Goal: Task Accomplishment & Management: Use online tool/utility

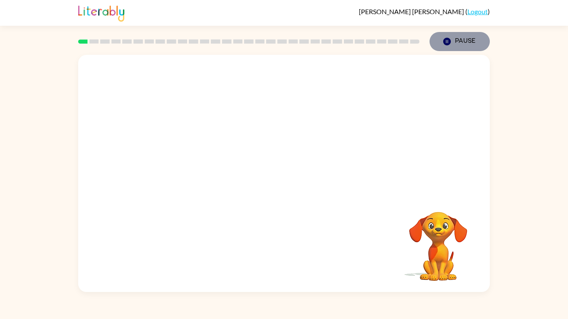
click at [458, 38] on button "Pause Pause" at bounding box center [459, 41] width 60 height 19
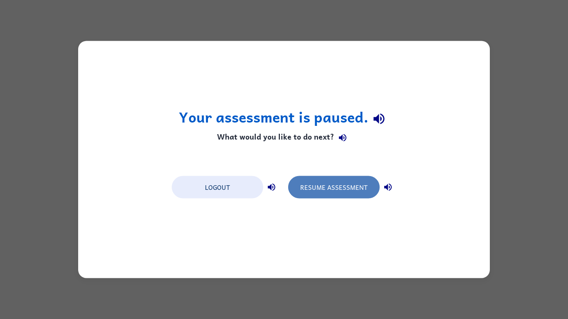
click at [312, 186] on button "Resume Assessment" at bounding box center [333, 187] width 91 height 22
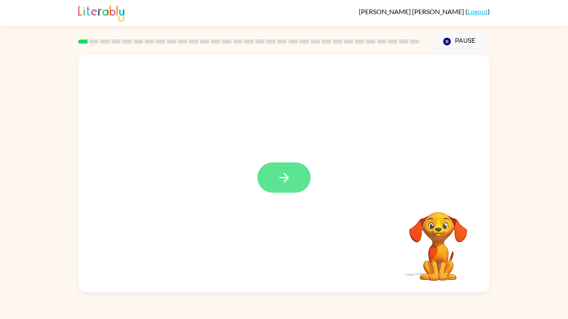
click at [270, 176] on button "button" at bounding box center [283, 177] width 53 height 30
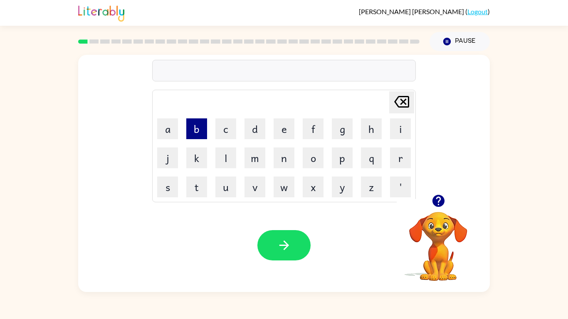
click at [192, 128] on button "b" at bounding box center [196, 128] width 21 height 21
click at [317, 164] on button "o" at bounding box center [312, 158] width 21 height 21
click at [273, 156] on button "n" at bounding box center [283, 158] width 21 height 21
click at [255, 124] on button "d" at bounding box center [254, 128] width 21 height 21
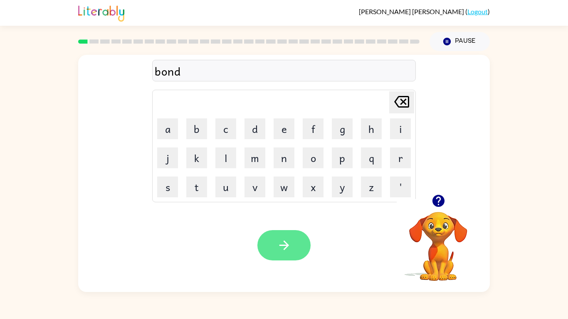
click at [275, 241] on button "button" at bounding box center [283, 245] width 53 height 30
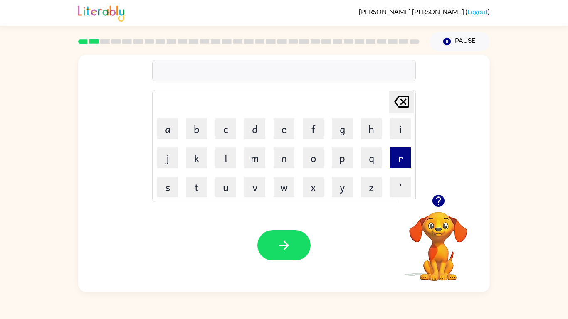
click at [402, 163] on button "r" at bounding box center [400, 158] width 21 height 21
click at [309, 168] on td "o" at bounding box center [313, 158] width 28 height 28
click at [309, 162] on button "o" at bounding box center [312, 158] width 21 height 21
click at [225, 184] on button "u" at bounding box center [225, 187] width 21 height 21
click at [288, 155] on button "n" at bounding box center [283, 158] width 21 height 21
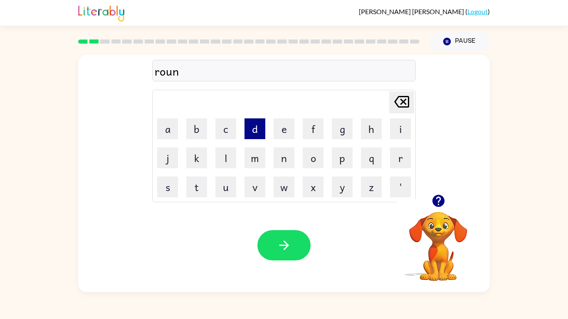
click at [248, 132] on button "d" at bounding box center [254, 128] width 21 height 21
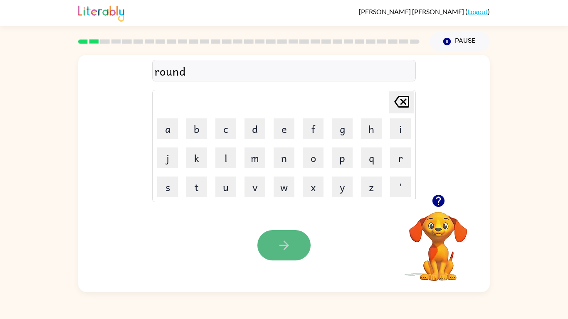
click at [289, 253] on button "button" at bounding box center [283, 245] width 53 height 30
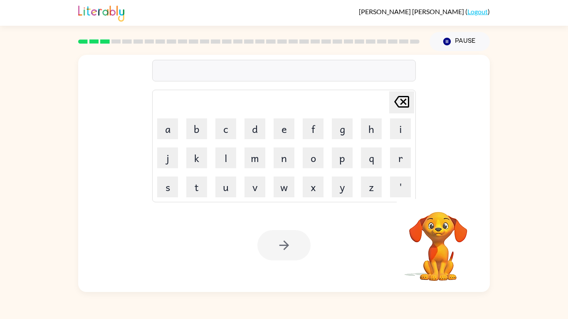
click at [449, 240] on video "Your browser must support playing .mp4 files to use Literably. Please try using…" at bounding box center [437, 240] width 83 height 83
click at [438, 241] on video "Your browser must support playing .mp4 files to use Literably. Please try using…" at bounding box center [437, 240] width 83 height 83
click at [455, 41] on button "Pause Pause" at bounding box center [459, 41] width 60 height 19
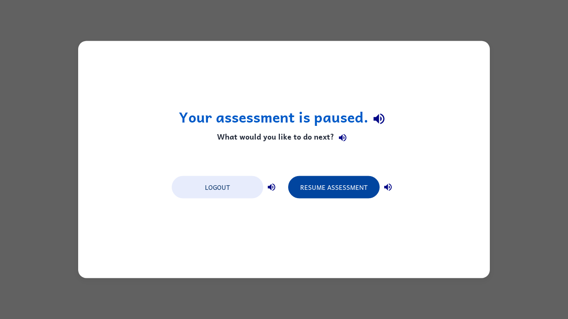
click at [332, 192] on button "Resume Assessment" at bounding box center [333, 187] width 91 height 22
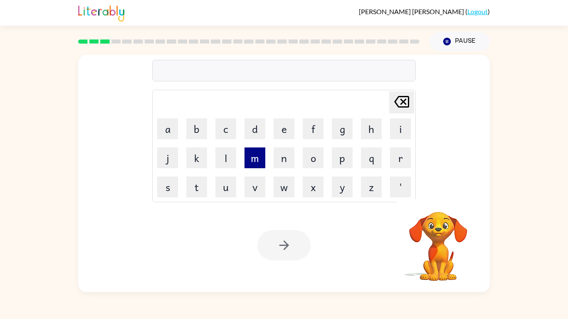
click at [258, 161] on button "m" at bounding box center [254, 158] width 21 height 21
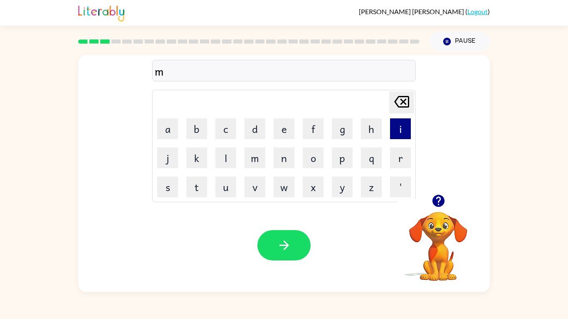
click at [396, 128] on button "i" at bounding box center [400, 128] width 21 height 21
type button "i"
click at [389, 216] on div "Your browser must support playing .mp4 files to use Literably. Please try using…" at bounding box center [283, 245] width 411 height 93
click at [251, 165] on button "m" at bounding box center [254, 158] width 21 height 21
type button "m"
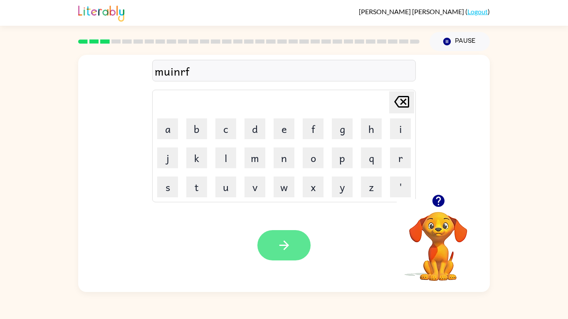
click at [282, 254] on button "button" at bounding box center [283, 245] width 53 height 30
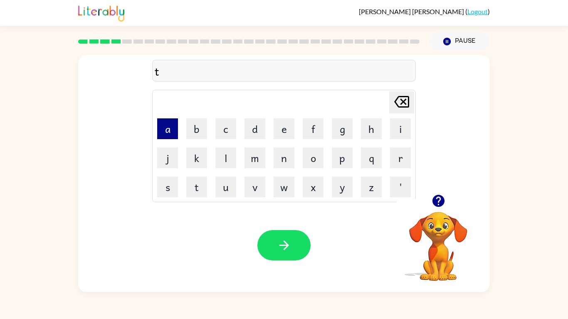
click at [163, 125] on button "a" at bounding box center [167, 128] width 21 height 21
click at [405, 123] on button "i" at bounding box center [400, 128] width 21 height 21
click at [393, 103] on icon "[PERSON_NAME] last character input" at bounding box center [401, 102] width 20 height 20
click at [396, 141] on td "i" at bounding box center [400, 129] width 28 height 28
click at [395, 137] on button "i" at bounding box center [400, 128] width 21 height 21
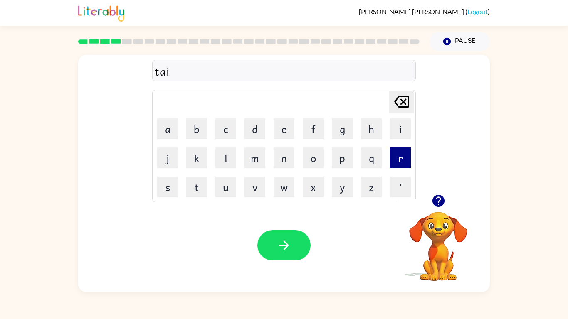
click at [396, 165] on button "r" at bounding box center [400, 158] width 21 height 21
click at [273, 159] on td "n" at bounding box center [284, 158] width 28 height 28
click at [277, 159] on button "n" at bounding box center [283, 158] width 21 height 21
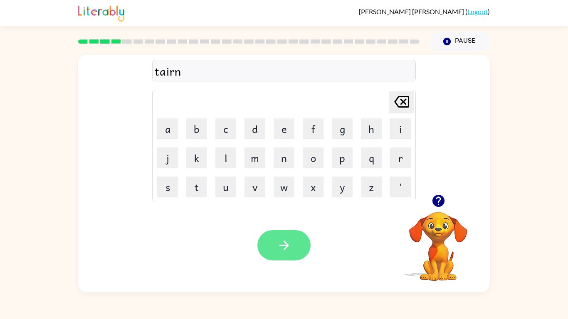
click at [287, 243] on icon "button" at bounding box center [284, 245] width 15 height 15
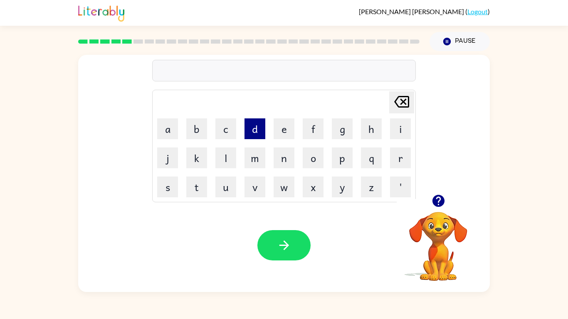
click at [256, 131] on button "d" at bounding box center [254, 128] width 21 height 21
click at [275, 130] on button "e" at bounding box center [283, 128] width 21 height 21
click at [309, 133] on button "f" at bounding box center [312, 128] width 21 height 21
click at [289, 123] on button "e" at bounding box center [283, 128] width 21 height 21
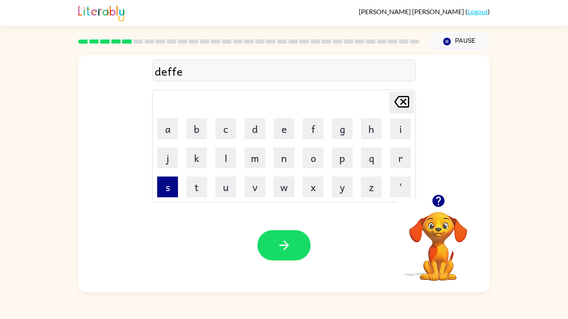
click at [164, 186] on button "s" at bounding box center [167, 187] width 21 height 21
click at [310, 128] on button "f" at bounding box center [312, 128] width 21 height 21
click at [309, 144] on td "o" at bounding box center [313, 158] width 28 height 28
click at [272, 263] on div "Your browser must support playing .mp4 files to use Literably. Please try using…" at bounding box center [283, 245] width 411 height 93
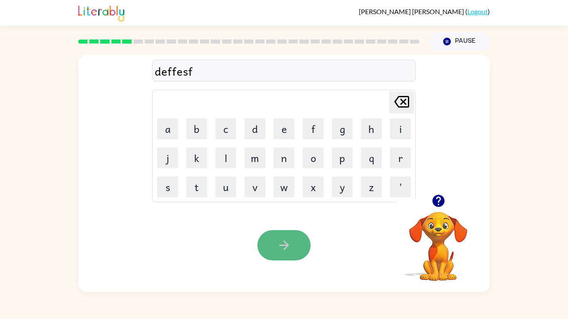
click at [273, 248] on button "button" at bounding box center [283, 245] width 53 height 30
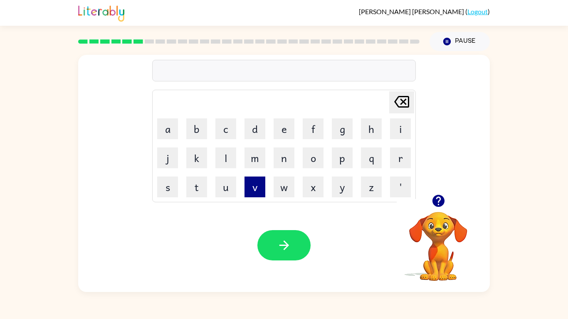
click at [251, 181] on button "v" at bounding box center [254, 187] width 21 height 21
click at [411, 212] on video "Your browser must support playing .mp4 files to use Literably. Please try using…" at bounding box center [437, 240] width 83 height 83
click at [440, 198] on icon "button" at bounding box center [438, 201] width 12 height 12
click at [433, 201] on video "Your browser must support playing .mp4 files to use Literably. Please try using…" at bounding box center [437, 240] width 83 height 83
click at [437, 240] on video "Your browser must support playing .mp4 files to use Literably. Please try using…" at bounding box center [437, 240] width 83 height 83
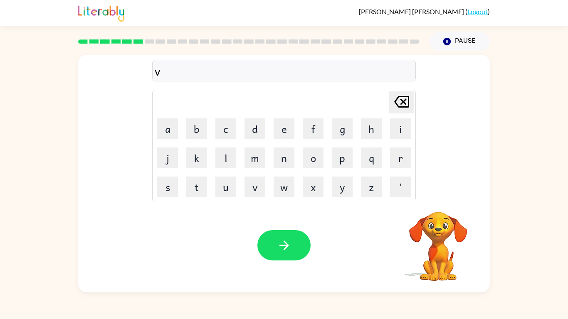
click at [437, 240] on video "Your browser must support playing .mp4 files to use Literably. Please try using…" at bounding box center [437, 240] width 83 height 83
click at [435, 203] on icon "button" at bounding box center [438, 201] width 12 height 12
click at [175, 133] on button "a" at bounding box center [167, 128] width 21 height 21
click at [229, 132] on button "c" at bounding box center [225, 128] width 21 height 21
click at [399, 124] on button "i" at bounding box center [400, 128] width 21 height 21
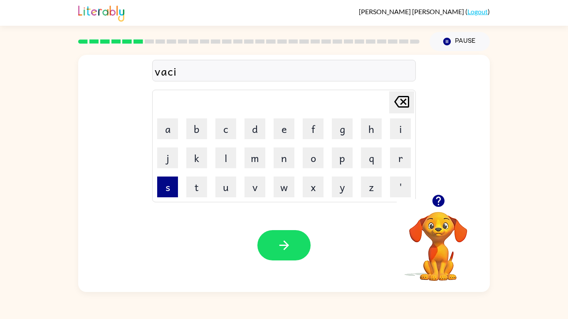
click at [167, 186] on button "s" at bounding box center [167, 187] width 21 height 21
click at [201, 189] on button "t" at bounding box center [196, 187] width 21 height 21
click at [305, 157] on button "o" at bounding box center [312, 158] width 21 height 21
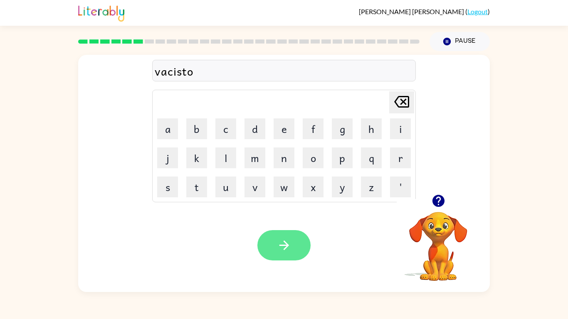
click at [290, 244] on icon "button" at bounding box center [284, 245] width 15 height 15
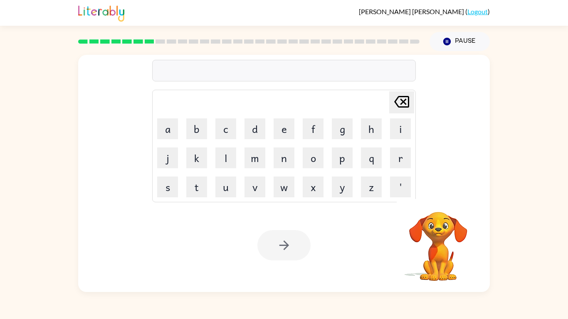
click at [328, 159] on td "p" at bounding box center [342, 158] width 28 height 28
click at [337, 160] on button "p" at bounding box center [342, 158] width 21 height 21
click at [320, 160] on button "o" at bounding box center [312, 158] width 21 height 21
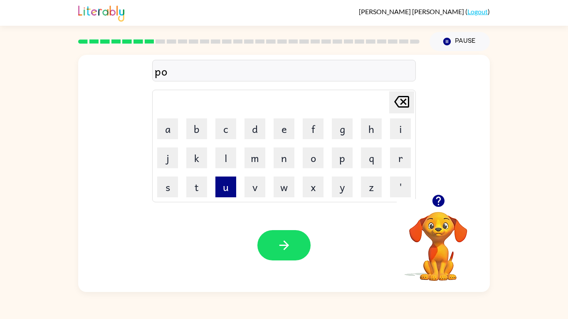
click at [221, 187] on button "u" at bounding box center [225, 187] width 21 height 21
click at [273, 158] on button "n" at bounding box center [283, 158] width 21 height 21
click at [256, 131] on button "d" at bounding box center [254, 128] width 21 height 21
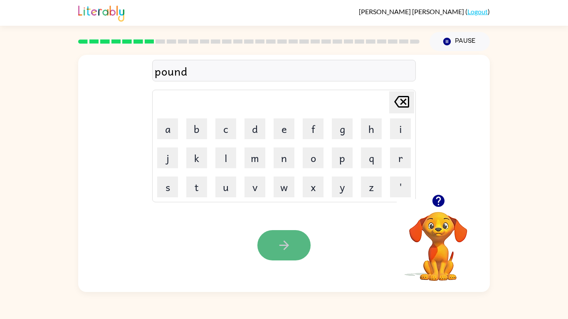
click at [268, 237] on button "button" at bounding box center [283, 245] width 53 height 30
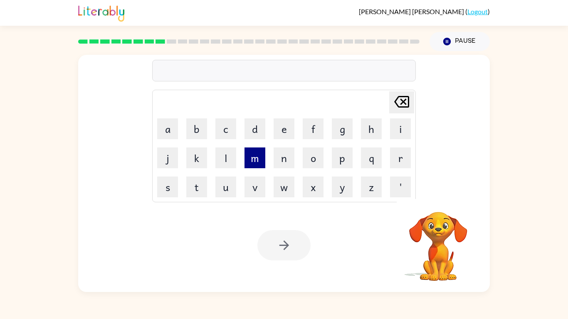
click at [255, 163] on button "m" at bounding box center [254, 158] width 21 height 21
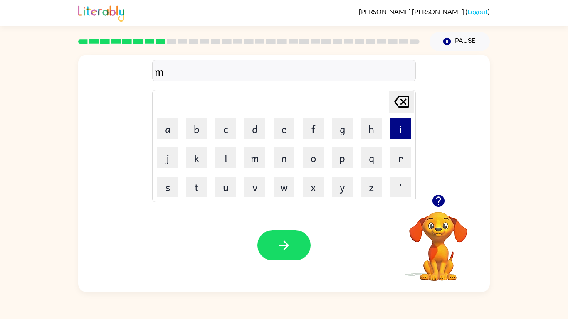
click at [392, 133] on button "i" at bounding box center [400, 128] width 21 height 21
click at [229, 194] on button "u" at bounding box center [225, 187] width 21 height 21
click at [403, 109] on icon "[PERSON_NAME] last character input" at bounding box center [401, 102] width 20 height 20
click at [288, 157] on button "n" at bounding box center [283, 158] width 21 height 21
click at [397, 121] on button "i" at bounding box center [400, 128] width 21 height 21
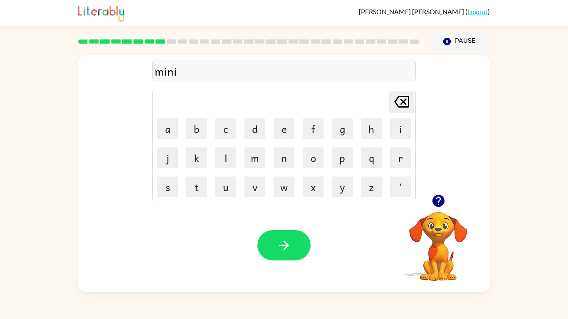
click at [302, 145] on td "o" at bounding box center [313, 158] width 28 height 28
click at [275, 162] on button "n" at bounding box center [283, 158] width 21 height 21
click at [271, 163] on td "n" at bounding box center [284, 158] width 28 height 28
click at [275, 183] on button "w" at bounding box center [283, 187] width 21 height 21
click at [282, 239] on icon "button" at bounding box center [284, 245] width 15 height 15
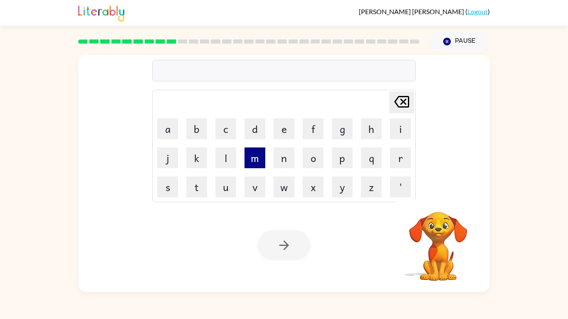
click at [256, 155] on button "m" at bounding box center [254, 158] width 21 height 21
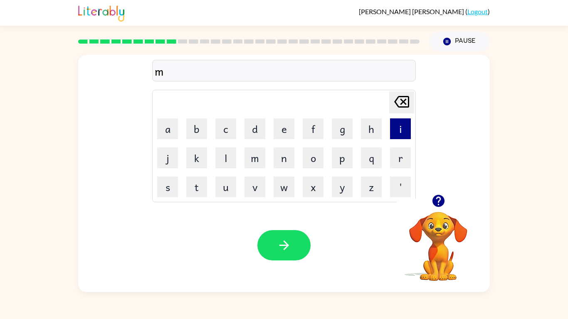
click at [396, 133] on button "i" at bounding box center [400, 128] width 21 height 21
click at [250, 133] on button "d" at bounding box center [254, 128] width 21 height 21
click at [251, 150] on button "m" at bounding box center [254, 158] width 21 height 21
click at [304, 162] on button "o" at bounding box center [312, 158] width 21 height 21
click at [258, 160] on button "m" at bounding box center [254, 158] width 21 height 21
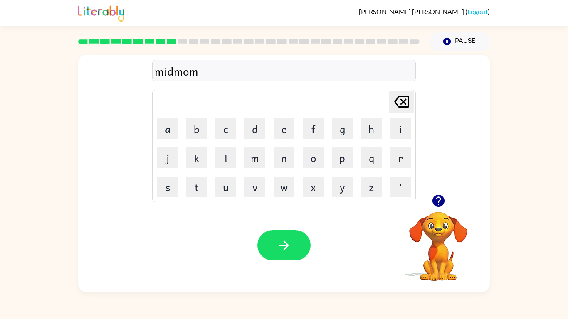
click at [408, 108] on icon "[PERSON_NAME] last character input" at bounding box center [401, 102] width 20 height 20
click at [393, 128] on button "i" at bounding box center [400, 128] width 21 height 21
click at [283, 155] on button "n" at bounding box center [283, 158] width 21 height 21
click at [349, 133] on button "g" at bounding box center [342, 128] width 21 height 21
click at [391, 115] on td "i" at bounding box center [400, 129] width 28 height 28
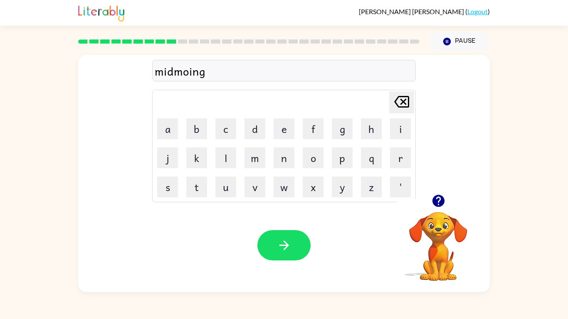
click at [400, 107] on icon at bounding box center [401, 102] width 15 height 12
click at [336, 129] on button "g" at bounding box center [342, 128] width 21 height 21
click at [403, 103] on icon "[PERSON_NAME] last character input" at bounding box center [401, 102] width 20 height 20
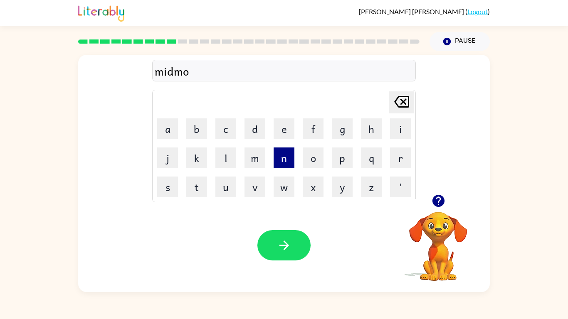
click at [275, 155] on button "n" at bounding box center [283, 158] width 21 height 21
click at [393, 124] on button "i" at bounding box center [400, 128] width 21 height 21
click at [280, 158] on button "n" at bounding box center [283, 158] width 21 height 21
click at [347, 127] on button "g" at bounding box center [342, 128] width 21 height 21
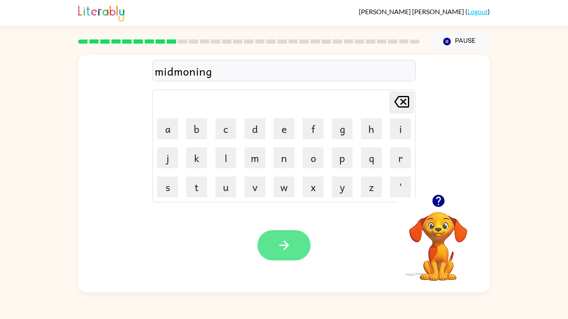
click at [299, 238] on button "button" at bounding box center [283, 245] width 53 height 30
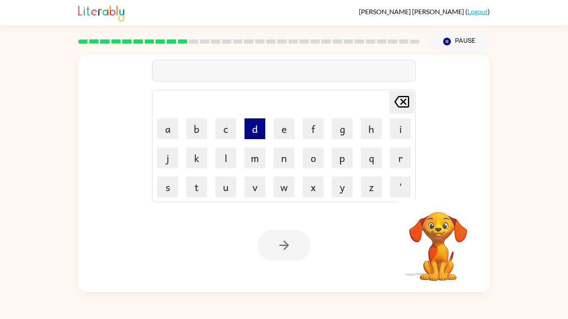
click at [256, 122] on button "d" at bounding box center [254, 128] width 21 height 21
click at [402, 126] on button "i" at bounding box center [400, 128] width 21 height 21
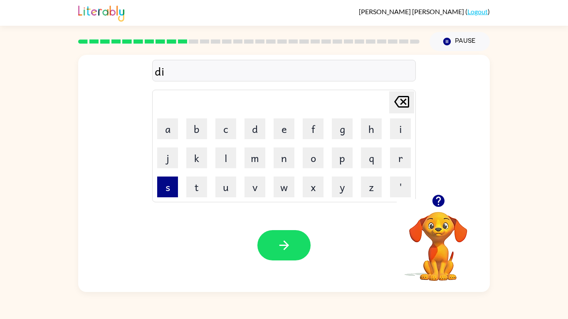
click at [170, 185] on button "s" at bounding box center [167, 187] width 21 height 21
click at [196, 185] on button "t" at bounding box center [196, 187] width 21 height 21
click at [216, 192] on button "u" at bounding box center [225, 187] width 21 height 21
click at [180, 184] on td "s" at bounding box center [167, 187] width 28 height 28
click at [174, 185] on button "s" at bounding box center [167, 187] width 21 height 21
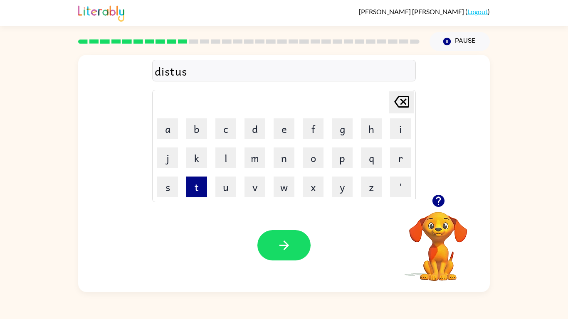
click at [191, 185] on button "t" at bounding box center [196, 187] width 21 height 21
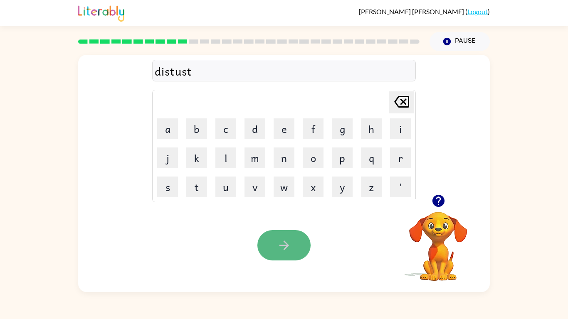
click at [281, 246] on icon "button" at bounding box center [284, 245] width 15 height 15
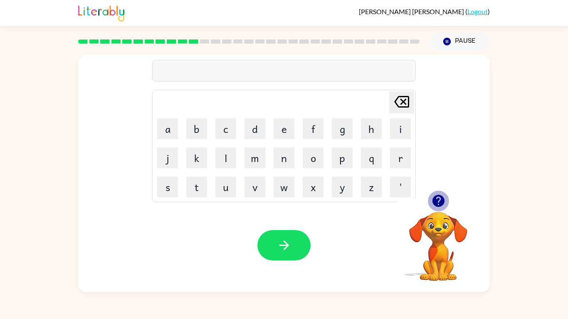
click at [438, 196] on icon "button" at bounding box center [438, 201] width 12 height 12
click at [399, 164] on button "r" at bounding box center [400, 158] width 21 height 21
click at [408, 123] on button "i" at bounding box center [400, 128] width 21 height 21
click at [261, 124] on button "d" at bounding box center [254, 128] width 21 height 21
click at [274, 129] on button "e" at bounding box center [283, 128] width 21 height 21
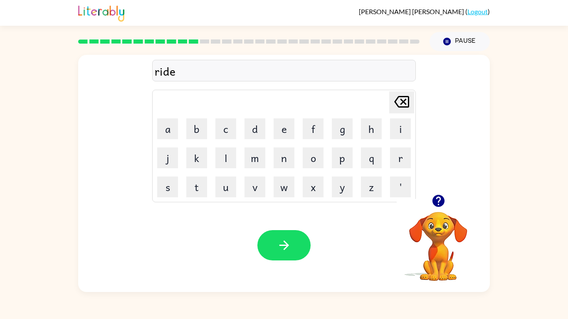
click at [248, 222] on div "Your browser must support playing .mp4 files to use Literably. Please try using…" at bounding box center [283, 245] width 411 height 93
click at [274, 242] on button "button" at bounding box center [283, 245] width 53 height 30
click at [437, 195] on icon "button" at bounding box center [438, 201] width 12 height 12
click at [232, 180] on button "u" at bounding box center [225, 187] width 21 height 21
click at [345, 150] on button "p" at bounding box center [342, 158] width 21 height 21
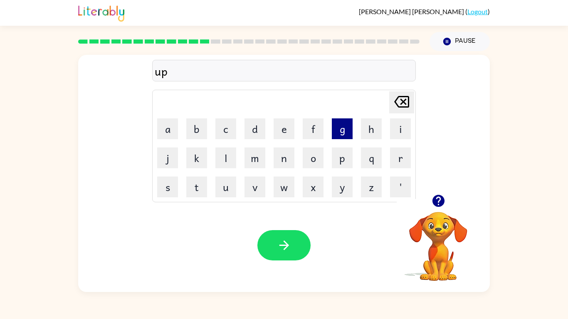
click at [335, 127] on button "g" at bounding box center [342, 128] width 21 height 21
click at [401, 165] on button "r" at bounding box center [400, 158] width 21 height 21
click at [231, 179] on button "u" at bounding box center [225, 187] width 21 height 21
type button "u"
click at [173, 138] on button "a" at bounding box center [167, 128] width 21 height 21
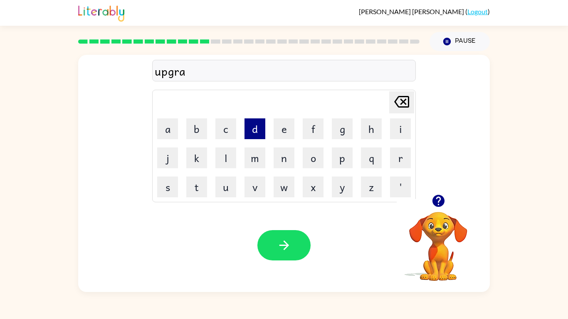
click at [251, 130] on button "d" at bounding box center [254, 128] width 21 height 21
click at [285, 135] on button "e" at bounding box center [283, 128] width 21 height 21
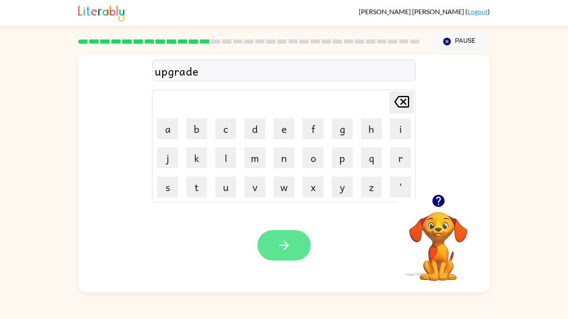
click at [293, 246] on button "button" at bounding box center [283, 245] width 53 height 30
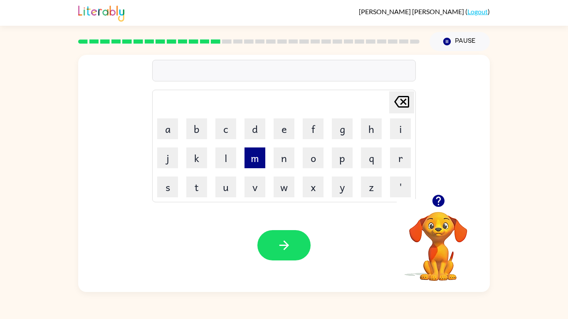
click at [255, 152] on button "m" at bounding box center [254, 158] width 21 height 21
click at [167, 131] on button "a" at bounding box center [167, 128] width 21 height 21
click at [252, 129] on button "d" at bounding box center [254, 128] width 21 height 21
click at [276, 158] on button "n" at bounding box center [283, 158] width 21 height 21
click at [278, 143] on td "e" at bounding box center [284, 129] width 28 height 28
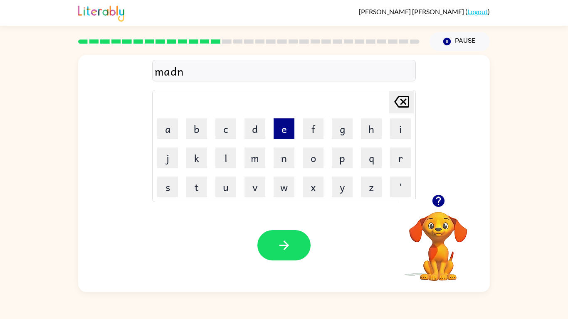
click at [282, 128] on button "e" at bounding box center [283, 128] width 21 height 21
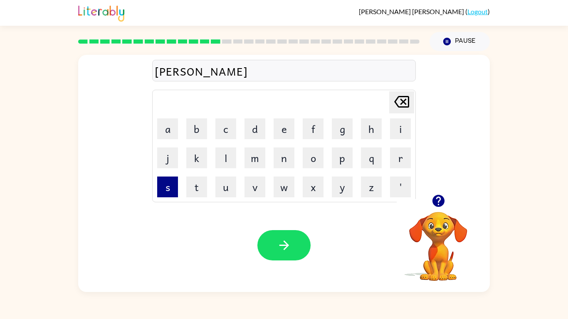
click at [160, 180] on button "s" at bounding box center [167, 187] width 21 height 21
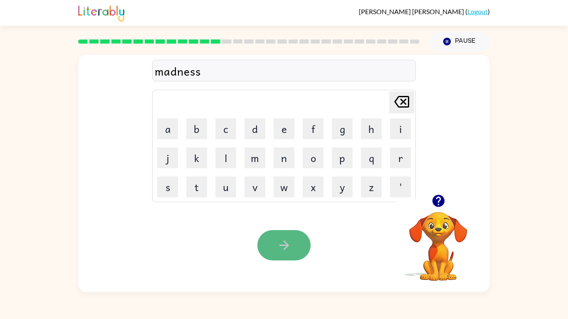
click at [274, 245] on button "button" at bounding box center [283, 245] width 53 height 30
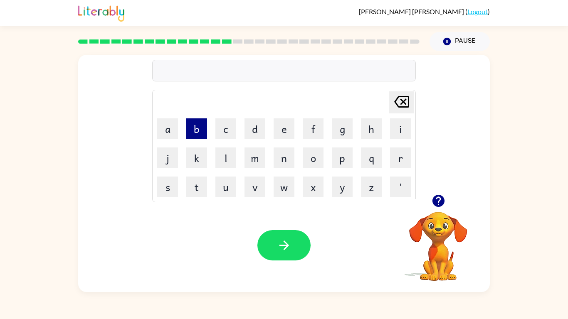
click at [196, 132] on button "b" at bounding box center [196, 128] width 21 height 21
click at [318, 156] on button "o" at bounding box center [312, 158] width 21 height 21
click at [281, 159] on button "n" at bounding box center [283, 158] width 21 height 21
click at [284, 131] on button "e" at bounding box center [283, 128] width 21 height 21
click at [168, 187] on button "s" at bounding box center [167, 187] width 21 height 21
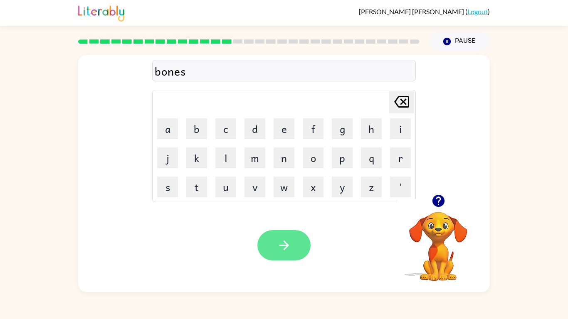
click at [303, 246] on button "button" at bounding box center [283, 245] width 53 height 30
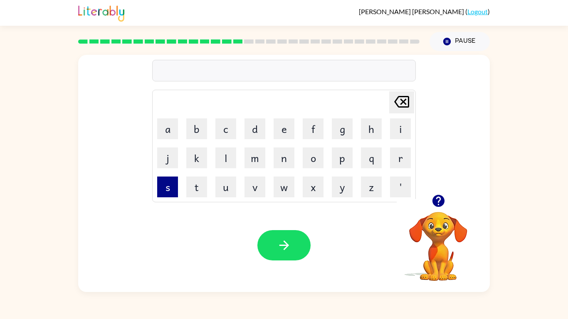
click at [172, 183] on button "s" at bounding box center [167, 187] width 21 height 21
click at [374, 130] on button "h" at bounding box center [371, 128] width 21 height 21
click at [309, 152] on button "o" at bounding box center [312, 158] width 21 height 21
click at [257, 157] on button "m" at bounding box center [254, 158] width 21 height 21
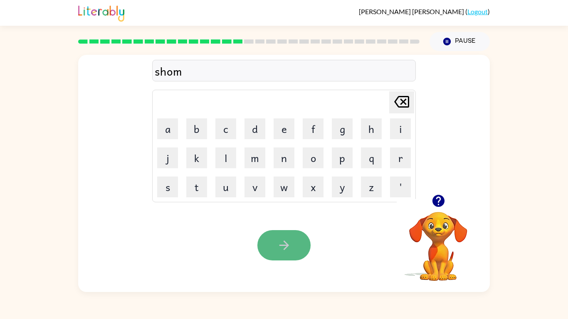
click at [273, 231] on button "button" at bounding box center [283, 245] width 53 height 30
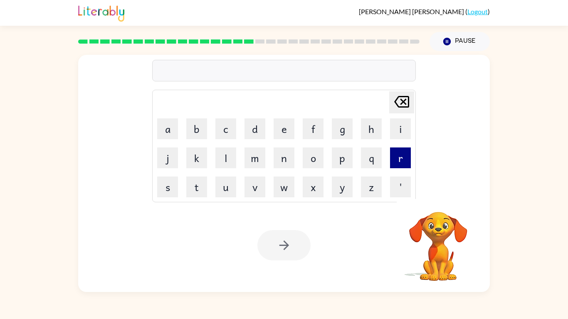
click at [396, 159] on button "r" at bounding box center [400, 158] width 21 height 21
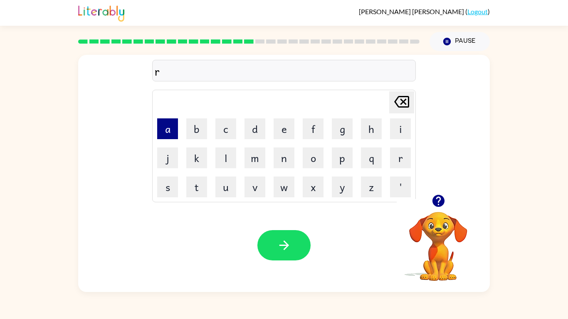
click at [175, 134] on button "a" at bounding box center [167, 128] width 21 height 21
click at [261, 159] on button "m" at bounding box center [254, 158] width 21 height 21
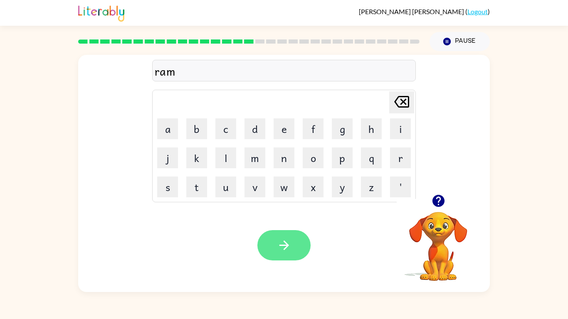
click at [272, 235] on button "button" at bounding box center [283, 245] width 53 height 30
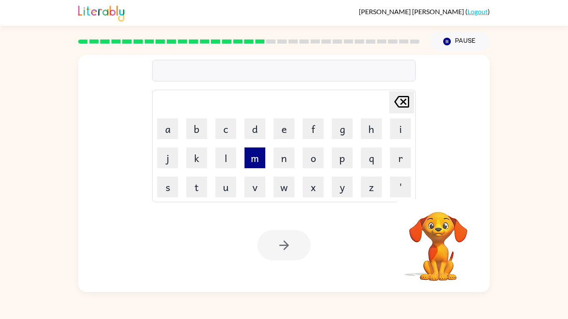
click at [261, 160] on button "m" at bounding box center [254, 158] width 21 height 21
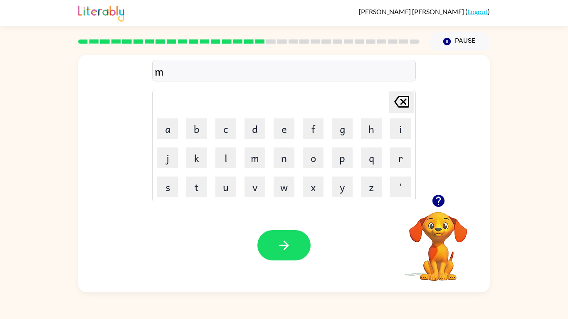
click at [408, 100] on icon at bounding box center [401, 102] width 15 height 12
click at [203, 128] on button "b" at bounding box center [196, 128] width 21 height 21
click at [399, 153] on button "r" at bounding box center [400, 158] width 21 height 21
click at [273, 124] on button "e" at bounding box center [283, 128] width 21 height 21
click at [252, 159] on button "m" at bounding box center [254, 158] width 21 height 21
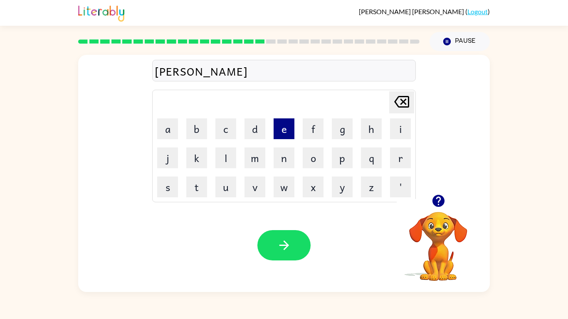
click at [286, 131] on button "e" at bounding box center [283, 128] width 21 height 21
click at [258, 131] on button "d" at bounding box center [254, 128] width 21 height 21
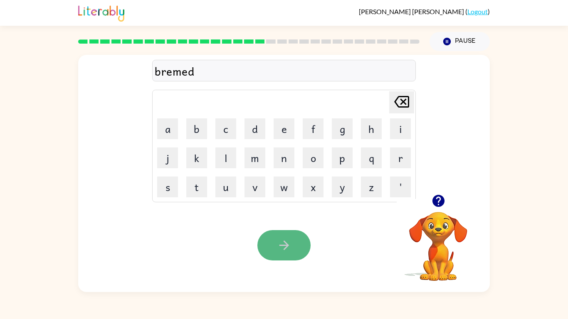
click at [275, 235] on button "button" at bounding box center [283, 245] width 53 height 30
click at [438, 206] on icon "button" at bounding box center [438, 201] width 12 height 12
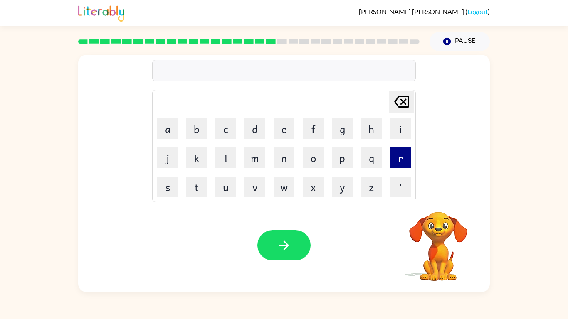
click at [396, 158] on button "r" at bounding box center [400, 158] width 21 height 21
click at [285, 135] on button "e" at bounding box center [283, 128] width 21 height 21
click at [394, 131] on button "i" at bounding box center [400, 128] width 21 height 21
click at [161, 185] on button "s" at bounding box center [167, 187] width 21 height 21
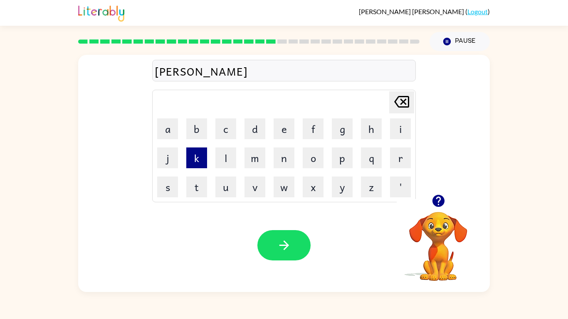
click at [197, 155] on button "k" at bounding box center [196, 158] width 21 height 21
click at [184, 184] on td "t" at bounding box center [196, 187] width 28 height 28
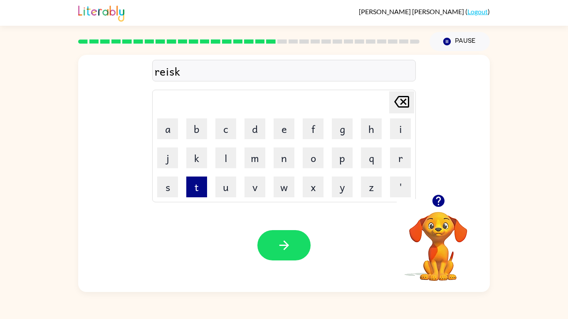
click at [197, 186] on button "t" at bounding box center [196, 187] width 21 height 21
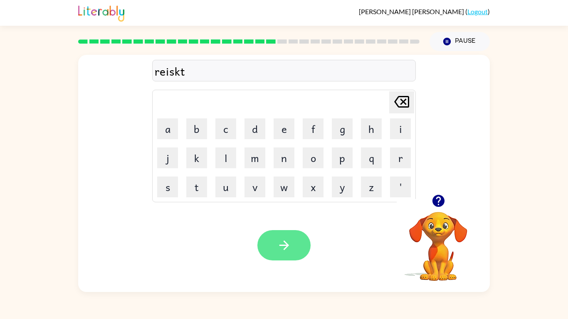
click at [290, 234] on button "button" at bounding box center [283, 245] width 53 height 30
click at [438, 202] on icon "button" at bounding box center [438, 201] width 15 height 15
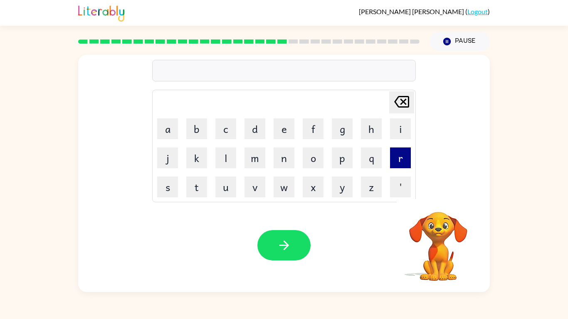
click at [392, 165] on button "r" at bounding box center [400, 158] width 21 height 21
click at [230, 186] on button "u" at bounding box center [225, 187] width 21 height 21
click at [171, 187] on button "s" at bounding box center [167, 187] width 21 height 21
click at [379, 128] on button "h" at bounding box center [371, 128] width 21 height 21
click at [435, 209] on button "button" at bounding box center [438, 200] width 21 height 21
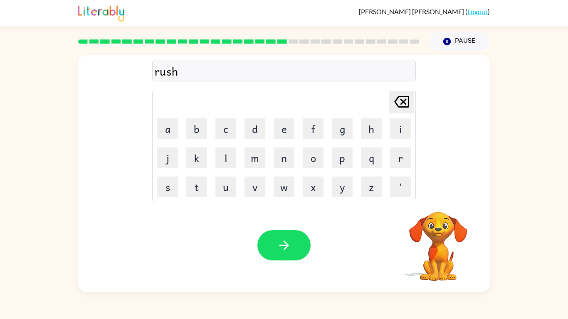
click at [398, 105] on icon "[PERSON_NAME] last character input" at bounding box center [401, 102] width 20 height 20
click at [229, 133] on button "c" at bounding box center [225, 128] width 21 height 21
click at [375, 133] on button "h" at bounding box center [371, 128] width 21 height 21
click at [281, 180] on button "w" at bounding box center [283, 187] width 21 height 21
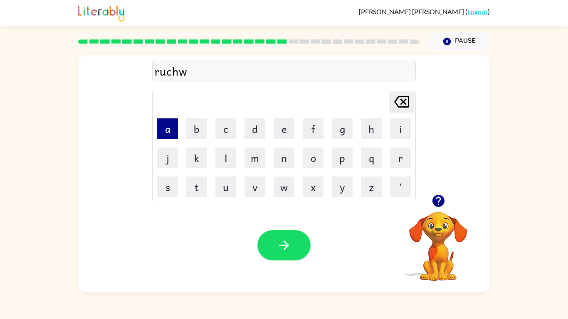
click at [172, 129] on button "a" at bounding box center [167, 128] width 21 height 21
click at [336, 187] on button "y" at bounding box center [342, 187] width 21 height 21
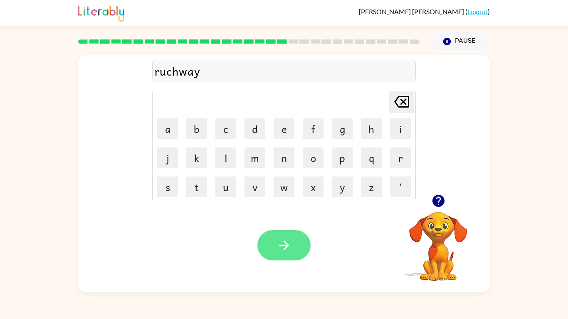
click at [289, 231] on button "button" at bounding box center [283, 245] width 53 height 30
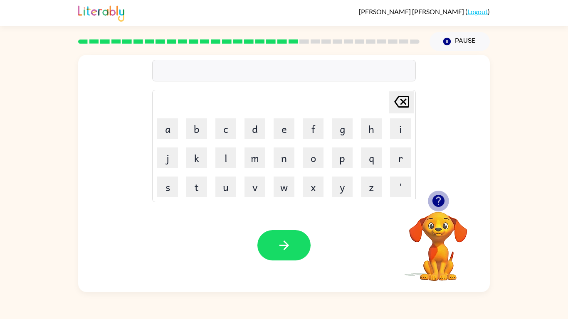
click at [431, 203] on icon "button" at bounding box center [438, 201] width 15 height 15
click at [322, 101] on td "[PERSON_NAME] last character input" at bounding box center [283, 102] width 261 height 23
click at [307, 130] on button "f" at bounding box center [312, 128] width 21 height 21
click at [318, 161] on button "o" at bounding box center [312, 158] width 21 height 21
click at [231, 185] on button "u" at bounding box center [225, 187] width 21 height 21
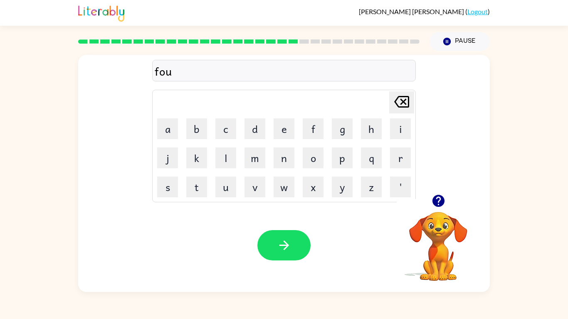
click at [294, 157] on td "n" at bounding box center [284, 158] width 28 height 28
click at [286, 157] on button "n" at bounding box center [283, 158] width 21 height 21
click at [263, 128] on button "d" at bounding box center [254, 128] width 21 height 21
click at [287, 234] on button "button" at bounding box center [283, 245] width 53 height 30
click at [166, 185] on button "s" at bounding box center [167, 187] width 21 height 21
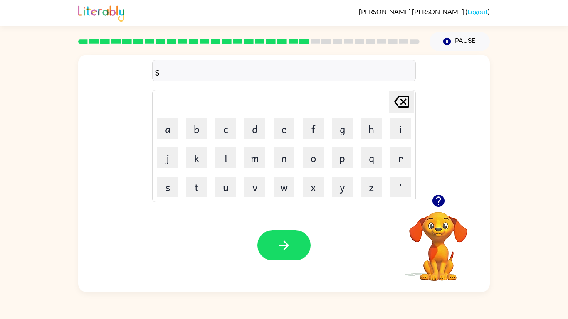
click at [401, 95] on icon "[PERSON_NAME] last character input" at bounding box center [401, 102] width 20 height 20
click at [441, 201] on icon "button" at bounding box center [438, 201] width 12 height 12
click at [171, 189] on button "s" at bounding box center [167, 187] width 21 height 21
click at [400, 100] on icon "[PERSON_NAME] last character input" at bounding box center [401, 102] width 20 height 20
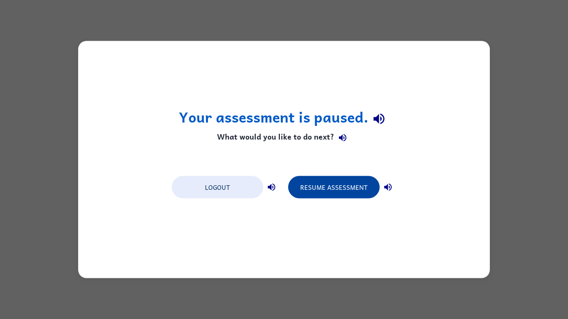
click at [321, 179] on button "Resume Assessment" at bounding box center [333, 187] width 91 height 22
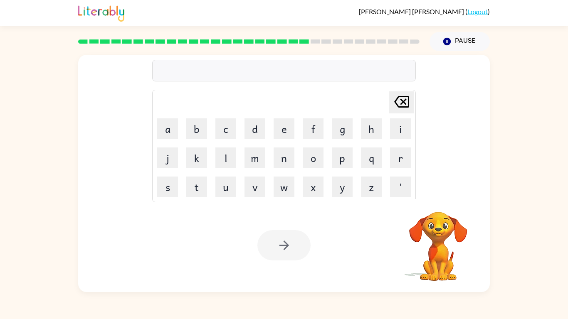
click at [238, 107] on td "[PERSON_NAME] last character input" at bounding box center [283, 102] width 261 height 23
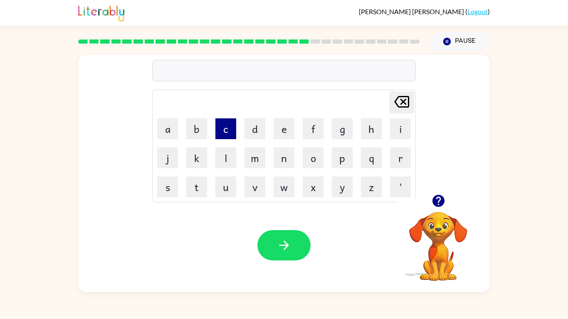
click at [225, 129] on button "c" at bounding box center [225, 128] width 21 height 21
click at [278, 137] on button "e" at bounding box center [283, 128] width 21 height 21
click at [285, 156] on button "n" at bounding box center [283, 158] width 21 height 21
click at [193, 182] on button "t" at bounding box center [196, 187] width 21 height 21
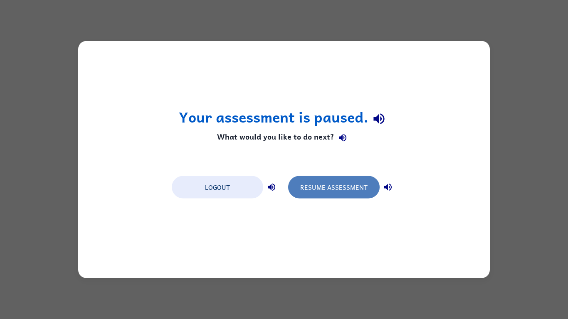
click at [313, 182] on button "Resume Assessment" at bounding box center [333, 187] width 91 height 22
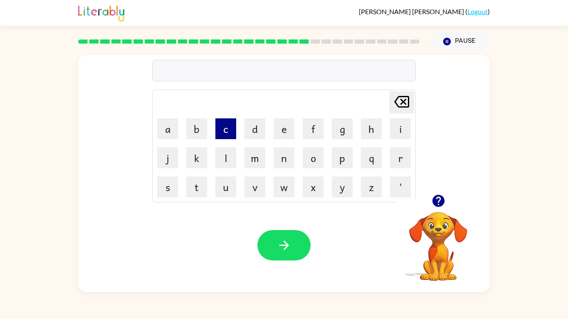
click at [227, 138] on button "c" at bounding box center [225, 128] width 21 height 21
click at [287, 121] on button "e" at bounding box center [283, 128] width 21 height 21
click at [197, 183] on button "t" at bounding box center [196, 187] width 21 height 21
click at [401, 127] on button "i" at bounding box center [400, 128] width 21 height 21
click at [275, 165] on button "n" at bounding box center [283, 158] width 21 height 21
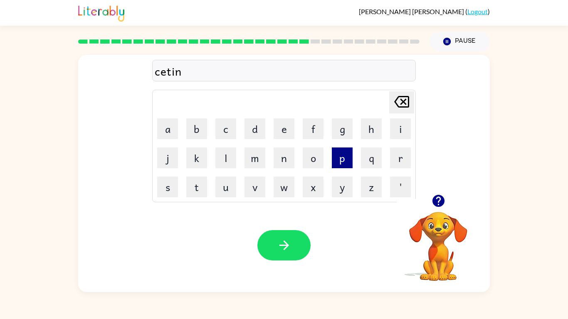
click at [337, 159] on button "p" at bounding box center [342, 158] width 21 height 21
click at [275, 132] on button "e" at bounding box center [283, 128] width 21 height 21
click at [293, 149] on button "n" at bounding box center [283, 158] width 21 height 21
click at [259, 130] on button "d" at bounding box center [254, 128] width 21 height 21
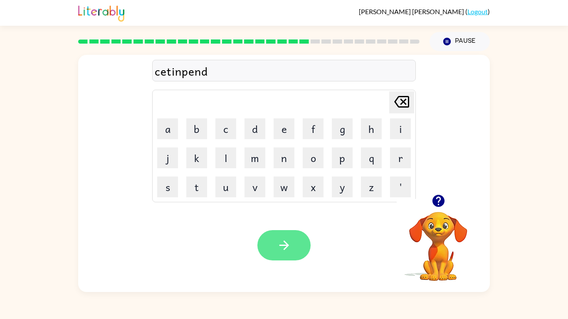
click at [279, 256] on button "button" at bounding box center [283, 245] width 53 height 30
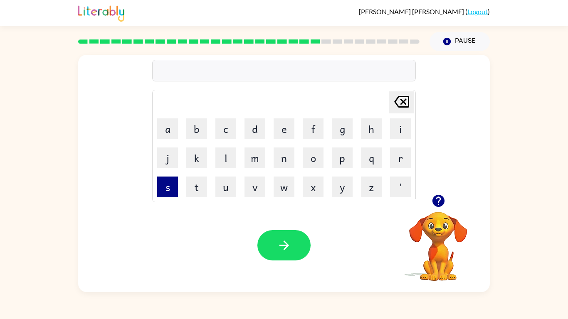
click at [164, 189] on button "s" at bounding box center [167, 187] width 21 height 21
click at [375, 130] on button "h" at bounding box center [371, 128] width 21 height 21
click at [435, 201] on icon "button" at bounding box center [438, 201] width 12 height 12
click at [396, 125] on button "i" at bounding box center [400, 128] width 21 height 21
click at [275, 161] on button "n" at bounding box center [283, 158] width 21 height 21
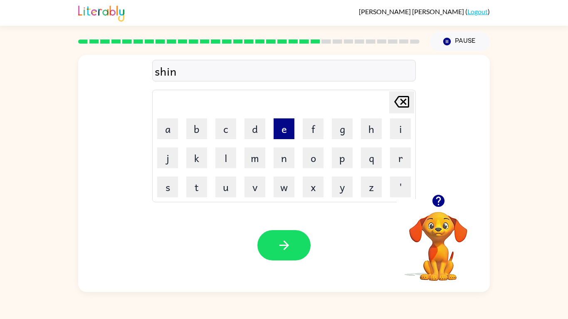
click at [287, 127] on button "e" at bounding box center [283, 128] width 21 height 21
click at [246, 125] on button "d" at bounding box center [254, 128] width 21 height 21
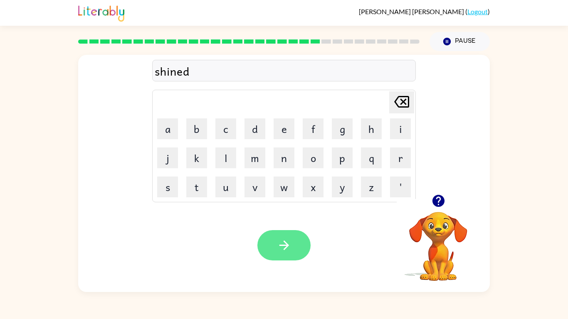
click at [275, 242] on button "button" at bounding box center [283, 245] width 53 height 30
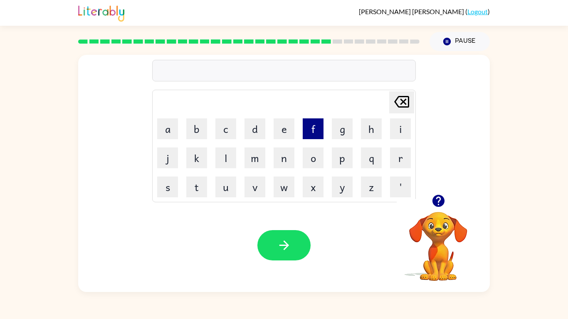
click at [305, 130] on button "f" at bounding box center [312, 128] width 21 height 21
click at [310, 154] on button "o" at bounding box center [312, 158] width 21 height 21
click at [275, 163] on button "n" at bounding box center [283, 158] width 21 height 21
click at [402, 100] on icon "[PERSON_NAME] last character input" at bounding box center [401, 102] width 20 height 20
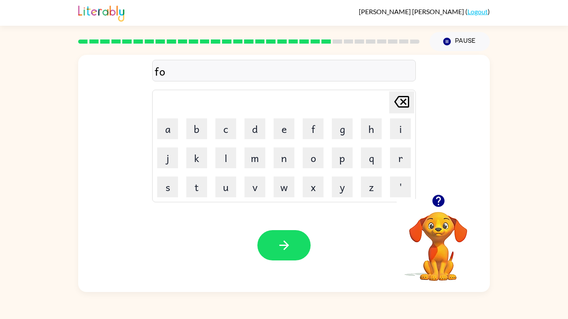
click at [402, 100] on icon "[PERSON_NAME] last character input" at bounding box center [401, 102] width 20 height 20
click at [433, 197] on icon "button" at bounding box center [438, 201] width 15 height 15
click at [320, 129] on button "f" at bounding box center [312, 128] width 21 height 21
click at [227, 180] on button "u" at bounding box center [225, 187] width 21 height 21
click at [401, 108] on icon "[PERSON_NAME] last character input" at bounding box center [401, 102] width 20 height 20
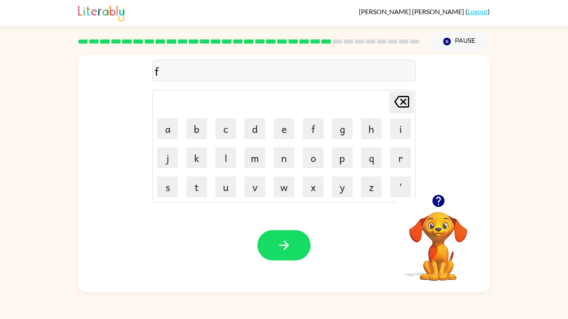
click at [401, 108] on icon "[PERSON_NAME] last character input" at bounding box center [401, 102] width 20 height 20
